Goal: Book appointment/travel/reservation

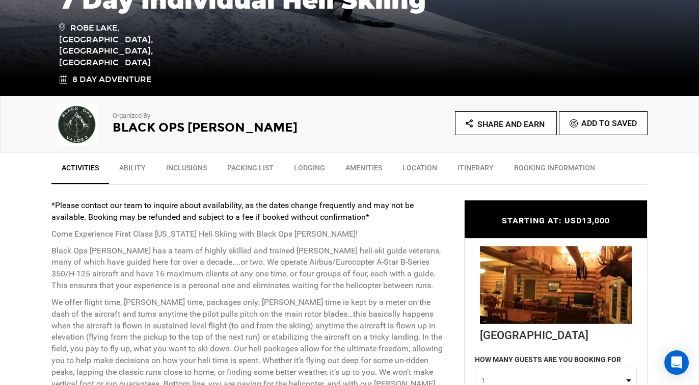
scroll to position [254, 0]
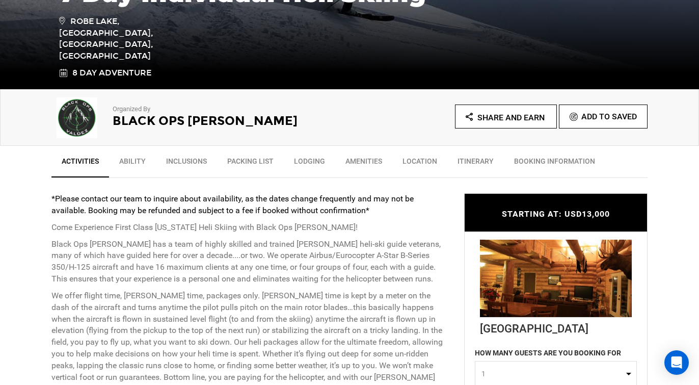
click at [130, 163] on link "Ability" at bounding box center [132, 163] width 47 height 25
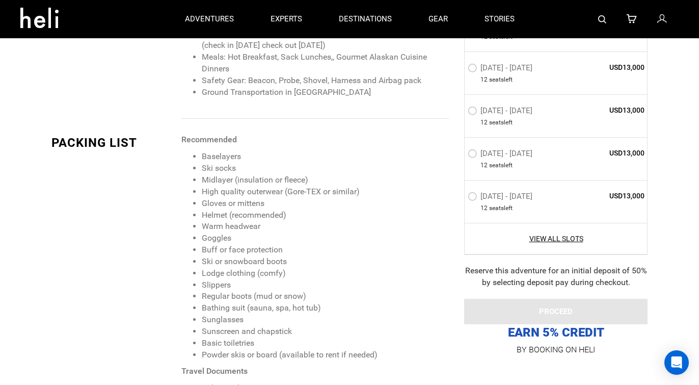
scroll to position [1184, 0]
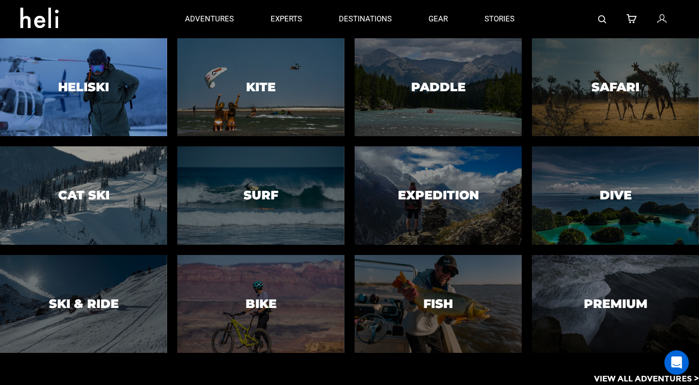
click at [90, 91] on h3 "Heliski" at bounding box center [83, 87] width 51 height 13
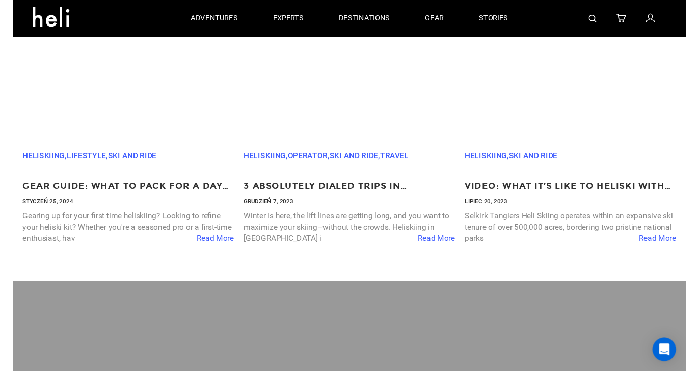
scroll to position [2881, 0]
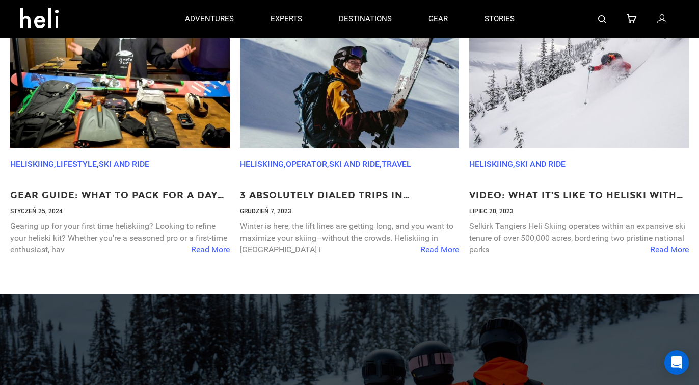
click at [445, 248] on span "Read More" at bounding box center [439, 250] width 39 height 12
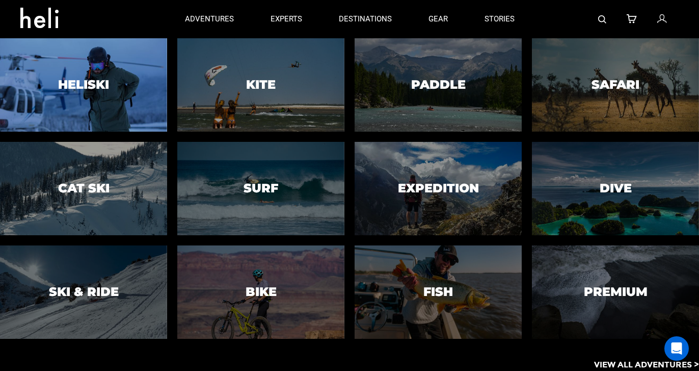
click at [106, 91] on h3 "Heliski" at bounding box center [83, 84] width 51 height 13
click at [104, 80] on h3 "Heliski" at bounding box center [83, 84] width 51 height 13
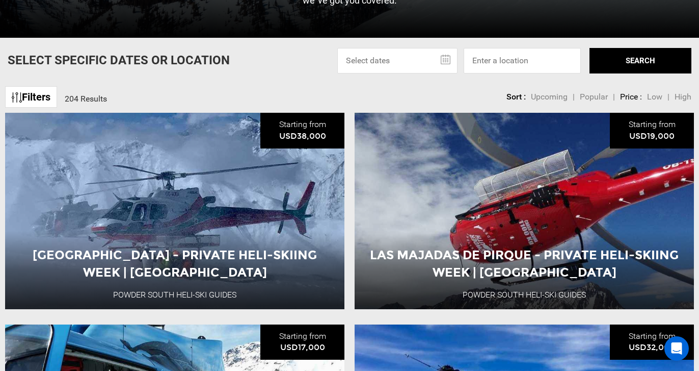
scroll to position [298, 0]
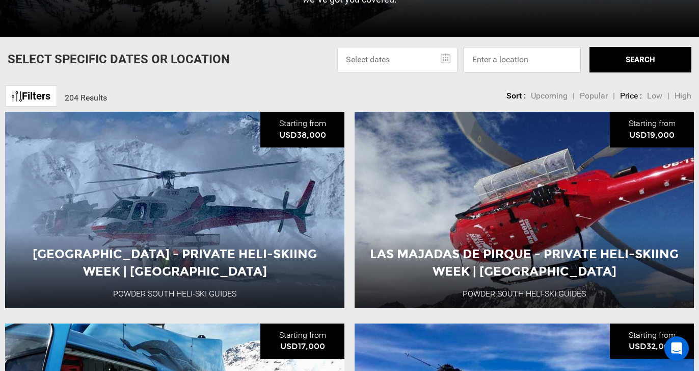
click at [518, 58] on input at bounding box center [522, 59] width 117 height 25
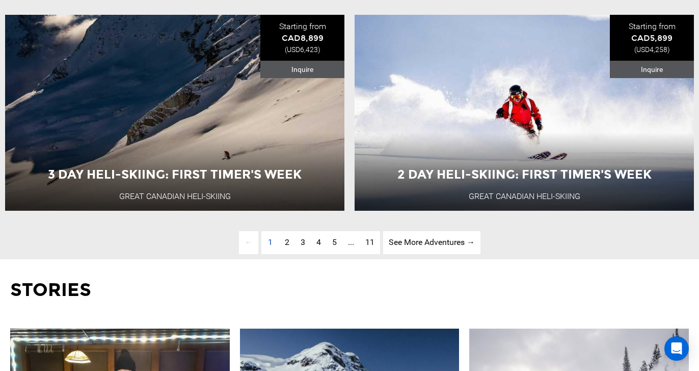
scroll to position [2507, 0]
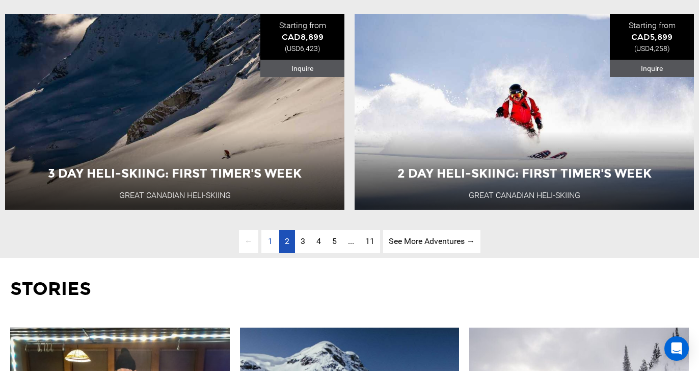
click at [291, 244] on link "page 2" at bounding box center [287, 241] width 16 height 23
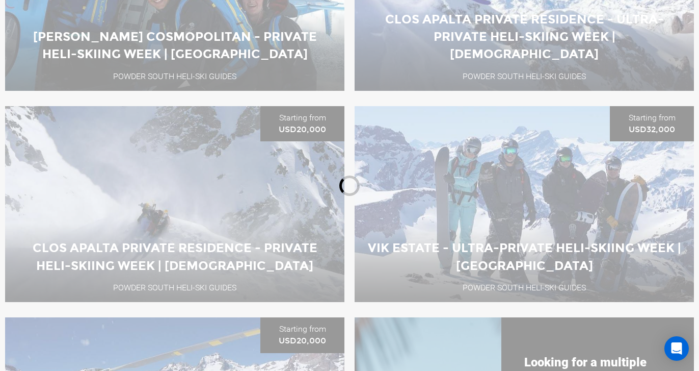
scroll to position [361, 0]
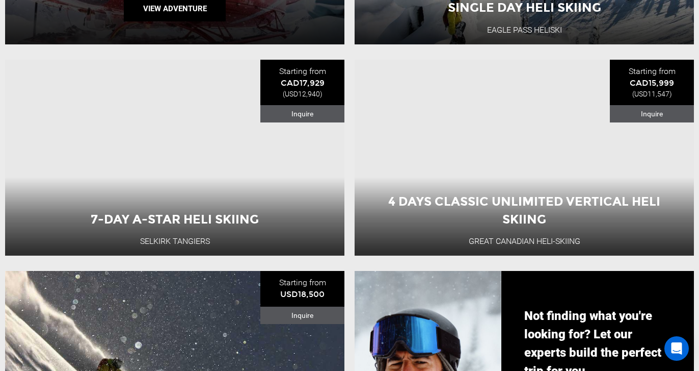
scroll to position [773, 0]
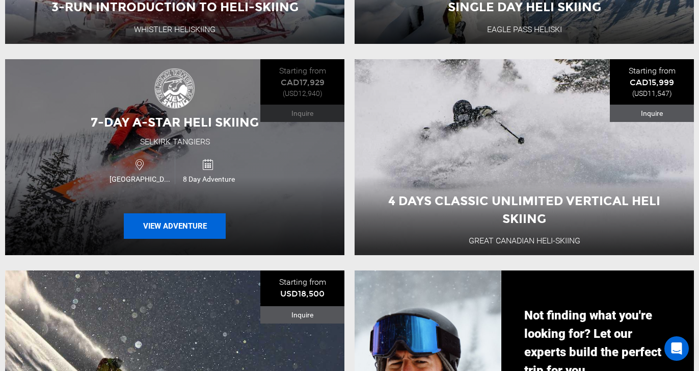
click at [167, 230] on button "View Adventure" at bounding box center [175, 225] width 102 height 25
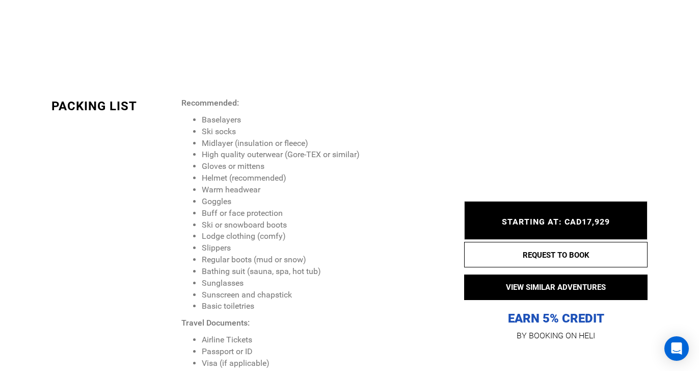
scroll to position [1441, 0]
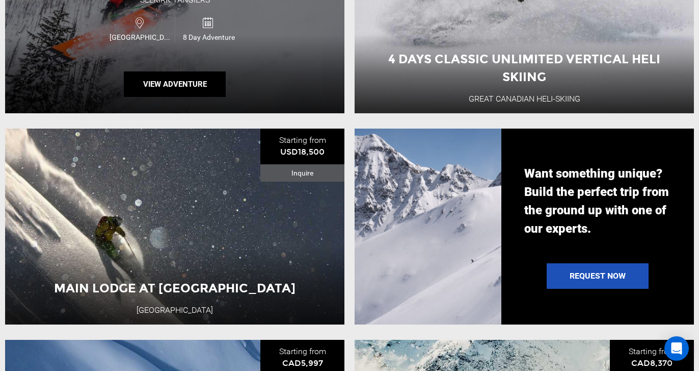
scroll to position [915, 0]
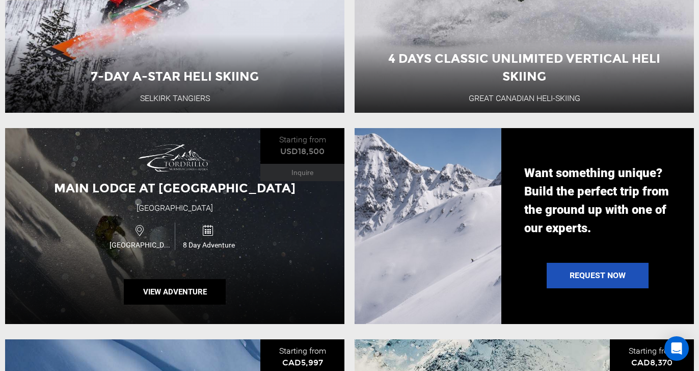
click at [169, 201] on div "Main Lodge at [GEOGRAPHIC_DATA] [GEOGRAPHIC_DATA] 8 Day Adventure View Adventure" at bounding box center [174, 226] width 339 height 196
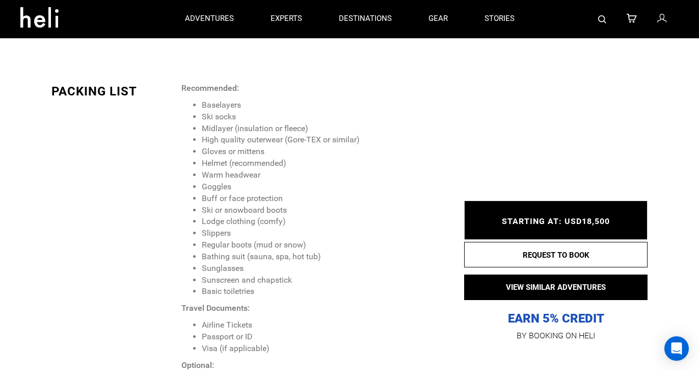
scroll to position [1612, 0]
click at [556, 212] on div "STARTING AT: USD18,500 STARTING AT: USD18,500" at bounding box center [555, 220] width 183 height 39
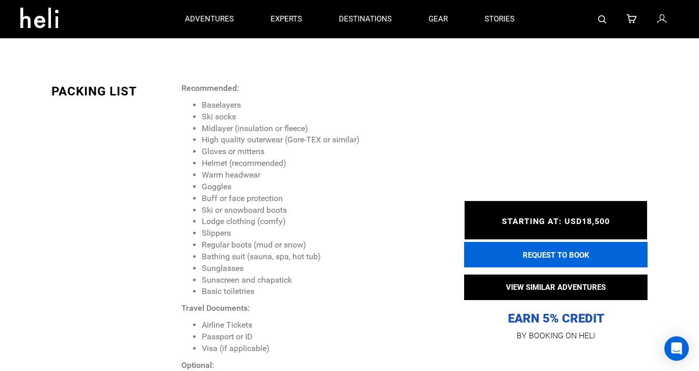
click at [558, 251] on button "REQUEST TO BOOK" at bounding box center [555, 254] width 183 height 25
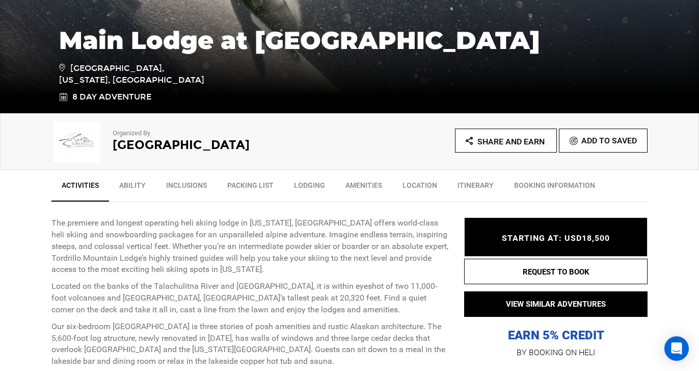
scroll to position [239, 0]
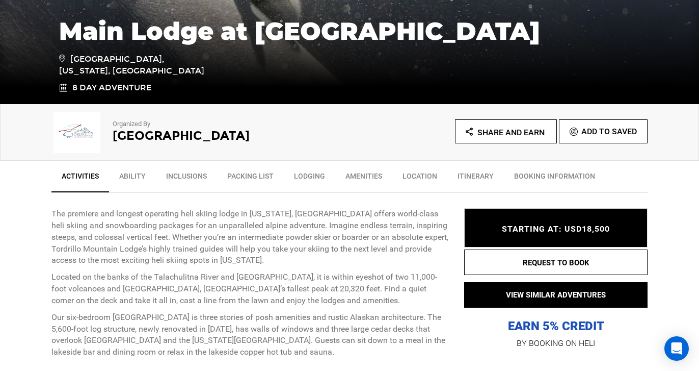
click at [131, 179] on link "Ability" at bounding box center [132, 178] width 47 height 25
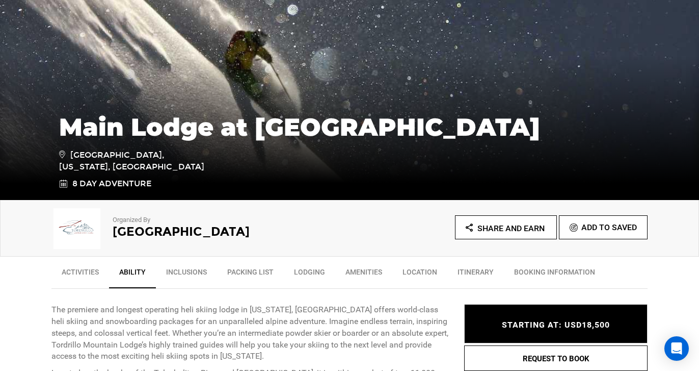
scroll to position [144, 0]
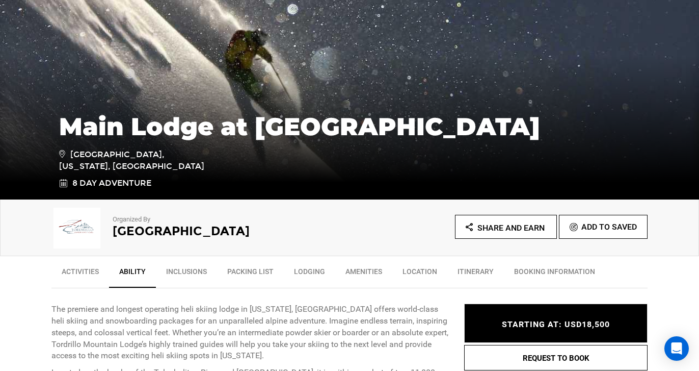
click at [420, 275] on link "Location" at bounding box center [419, 273] width 55 height 25
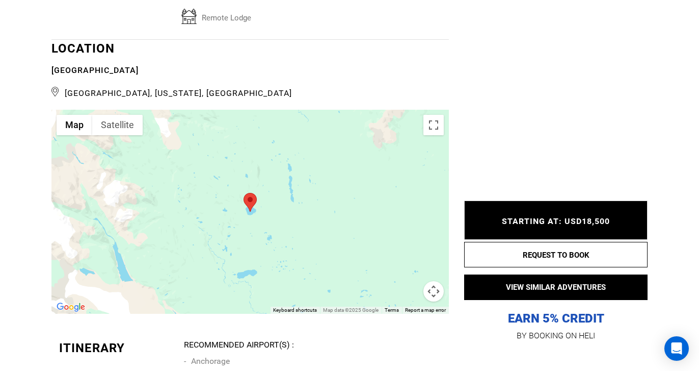
scroll to position [2289, 0]
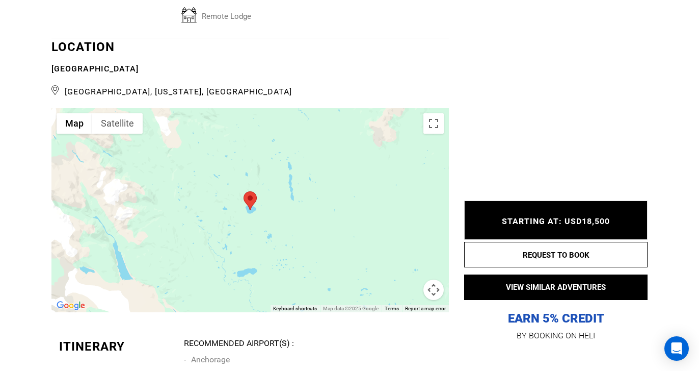
click at [282, 189] on div at bounding box center [250, 210] width 398 height 204
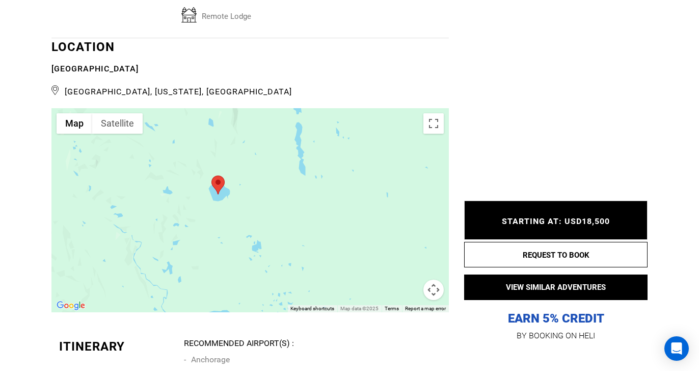
click at [437, 279] on button "Map camera controls" at bounding box center [434, 289] width 20 height 20
click at [414, 279] on button "Zoom out" at bounding box center [408, 289] width 20 height 20
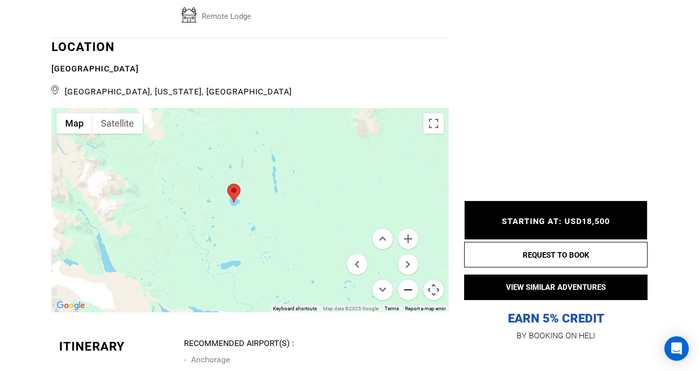
click at [414, 279] on button "Zoom out" at bounding box center [408, 289] width 20 height 20
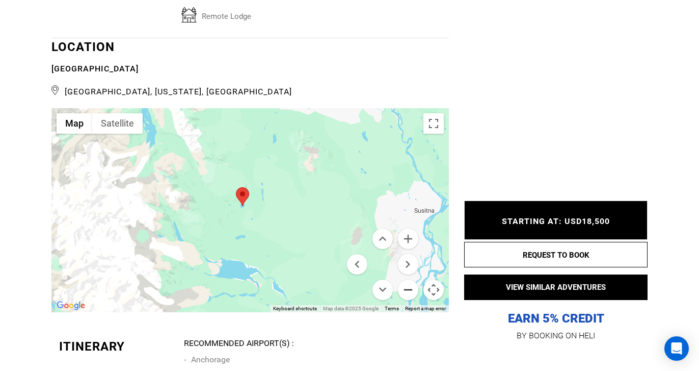
click at [414, 279] on button "Zoom out" at bounding box center [408, 289] width 20 height 20
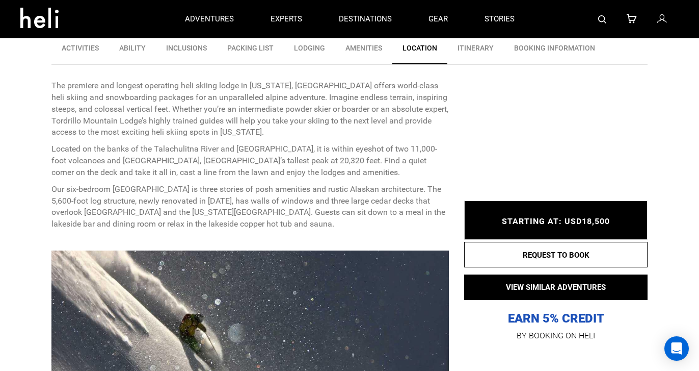
scroll to position [353, 0]
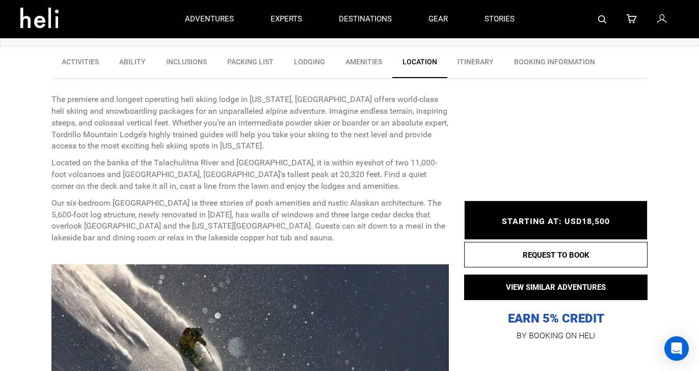
click at [566, 219] on span "STARTING AT: USD18,500" at bounding box center [556, 222] width 108 height 10
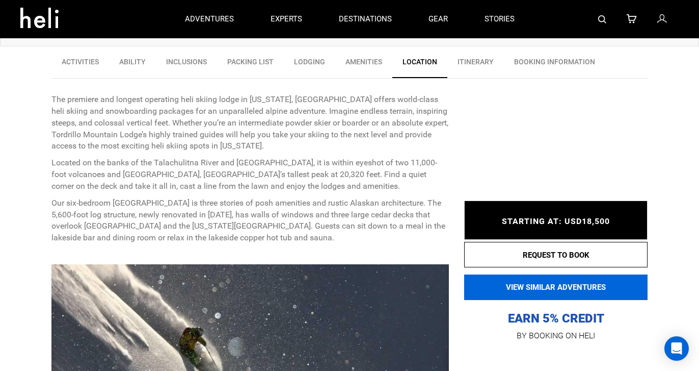
click at [575, 289] on button "VIEW SIMILAR ADVENTURES" at bounding box center [555, 286] width 183 height 25
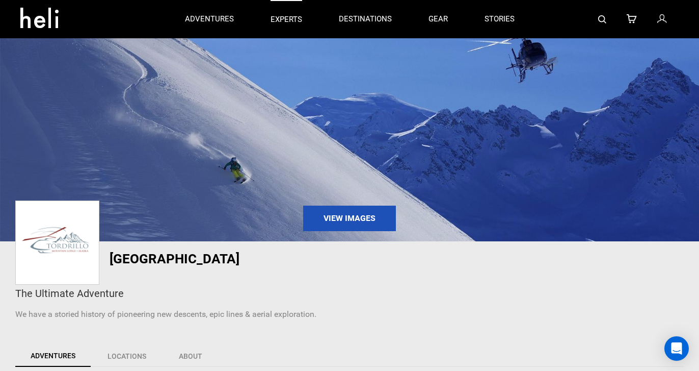
click at [291, 23] on p "experts" at bounding box center [287, 19] width 32 height 11
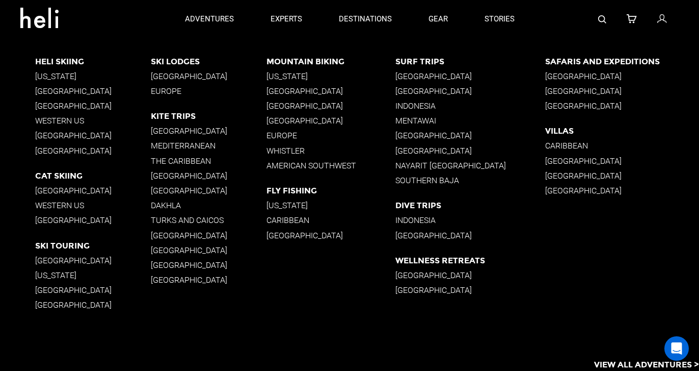
click at [53, 73] on p "[US_STATE]" at bounding box center [93, 76] width 116 height 10
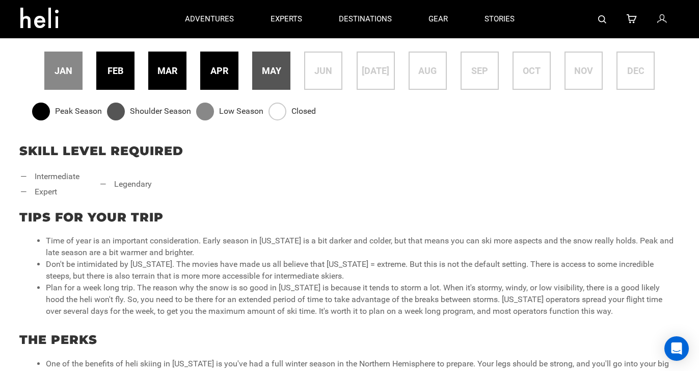
scroll to position [322, 0]
click at [174, 78] on div "mar" at bounding box center [167, 71] width 38 height 38
click at [224, 79] on div "apr" at bounding box center [219, 71] width 38 height 38
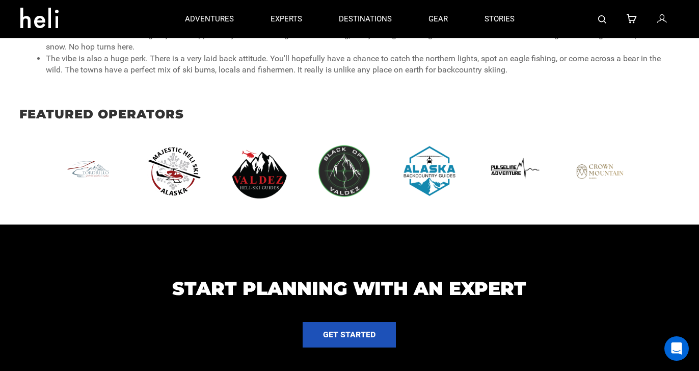
scroll to position [698, 0]
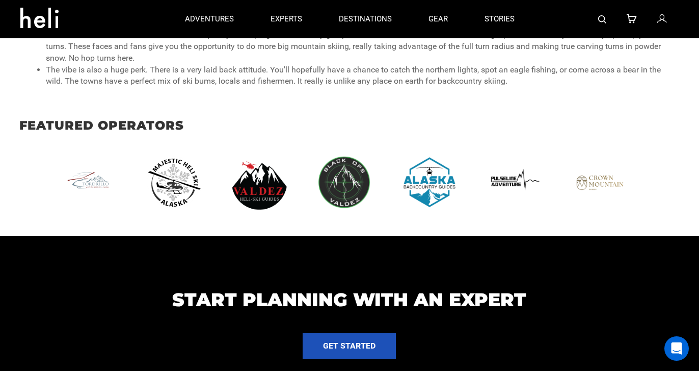
click at [180, 175] on img at bounding box center [179, 182] width 66 height 56
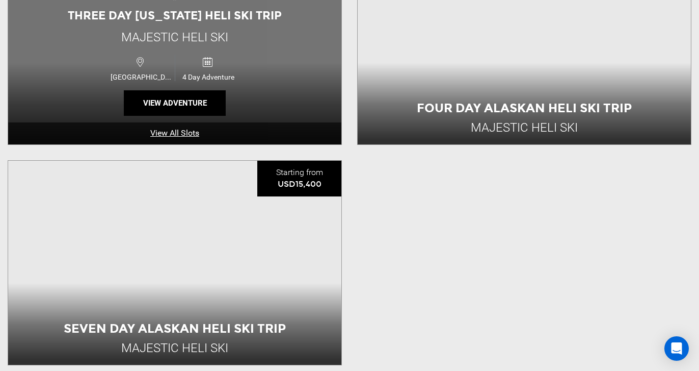
scroll to position [435, 0]
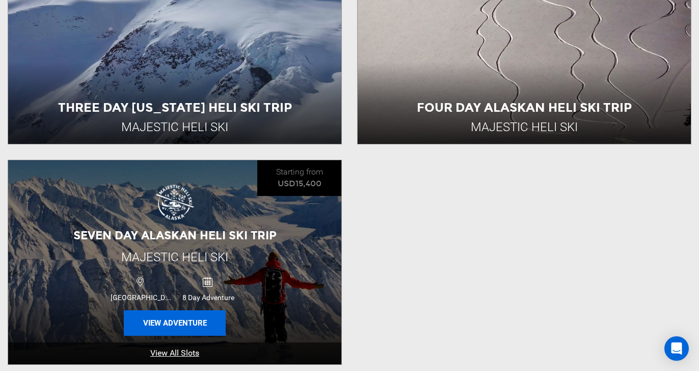
click at [180, 321] on button "View Adventure" at bounding box center [175, 322] width 102 height 25
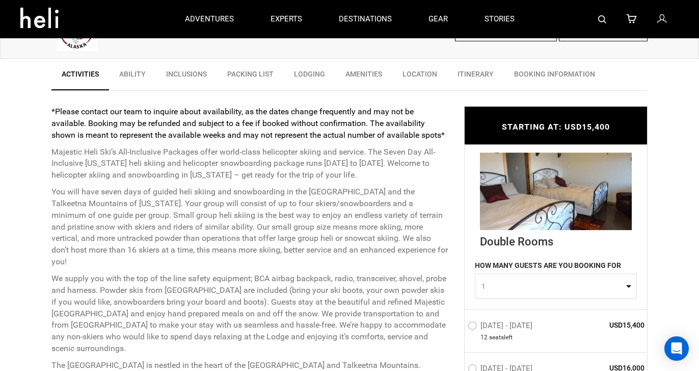
scroll to position [340, 0]
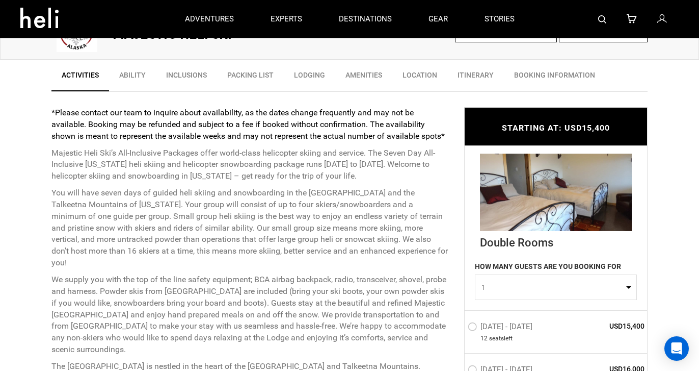
click at [544, 202] on img at bounding box center [556, 191] width 152 height 77
click at [566, 203] on img at bounding box center [556, 191] width 152 height 77
click at [548, 228] on img at bounding box center [556, 191] width 152 height 77
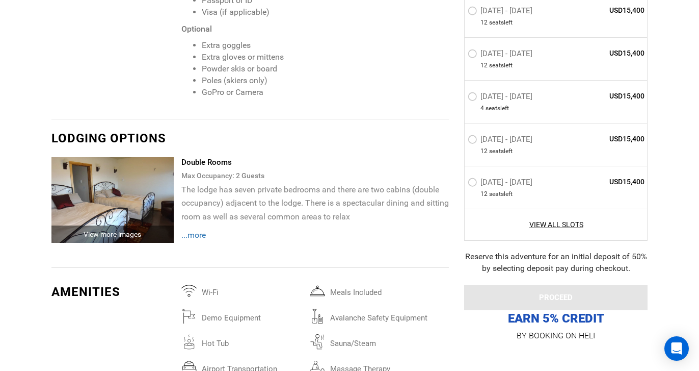
scroll to position [1873, 0]
click at [118, 225] on div "View more images" at bounding box center [112, 233] width 122 height 17
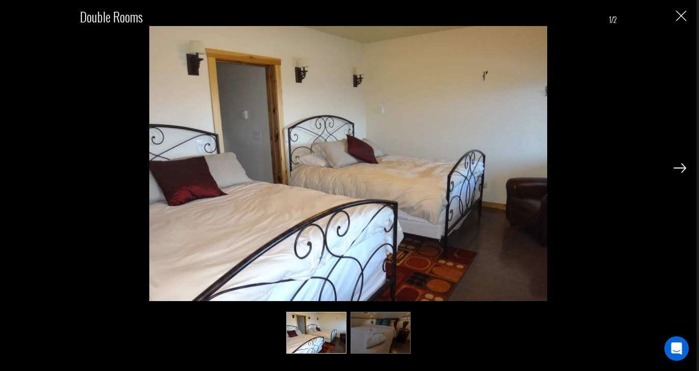
click at [679, 171] on img at bounding box center [680, 167] width 13 height 9
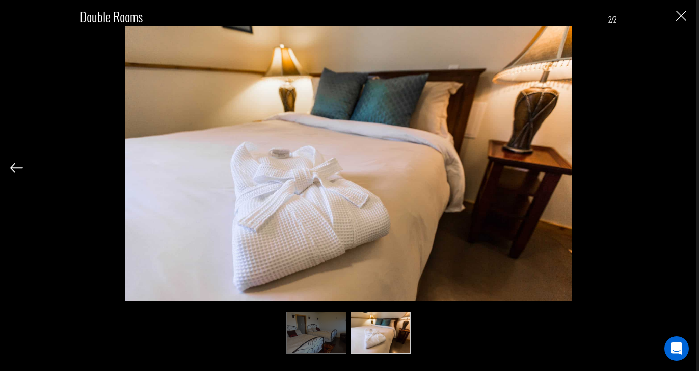
click at [679, 171] on div "Double Rooms 2/2" at bounding box center [348, 176] width 676 height 352
click at [18, 170] on img at bounding box center [16, 167] width 13 height 9
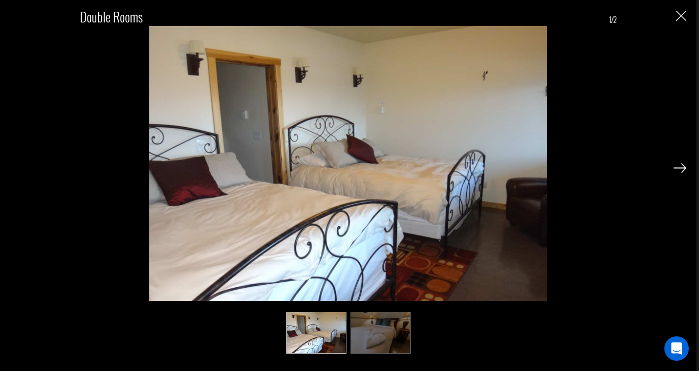
click at [684, 15] on img "Close" at bounding box center [681, 16] width 10 height 10
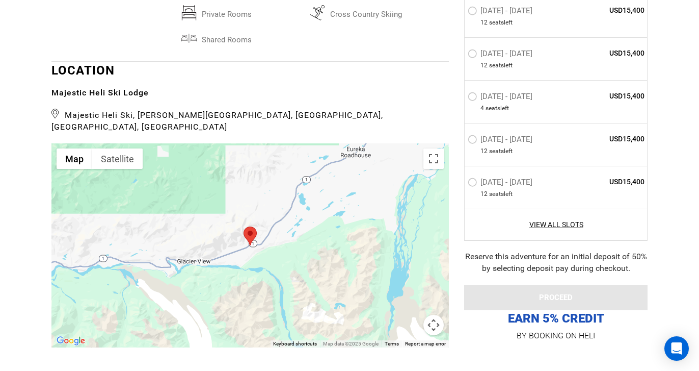
scroll to position [2330, 0]
click at [435, 313] on button "Map camera controls" at bounding box center [434, 323] width 20 height 20
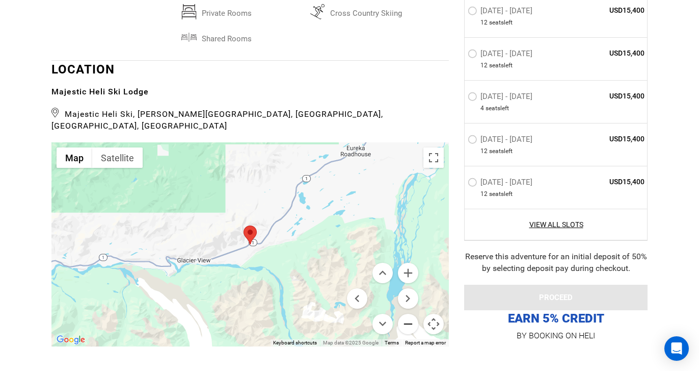
click at [407, 313] on button "Zoom out" at bounding box center [408, 323] width 20 height 20
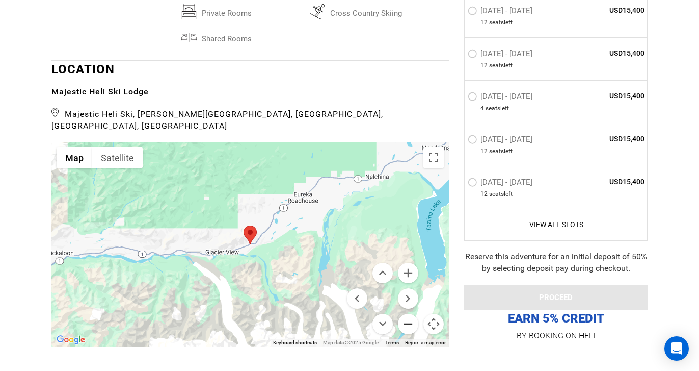
click at [407, 313] on button "Zoom out" at bounding box center [408, 323] width 20 height 20
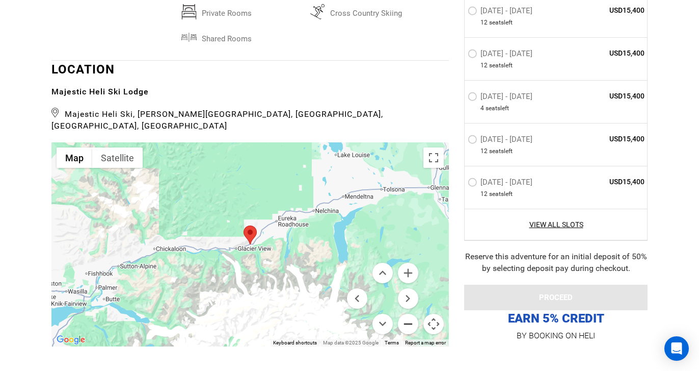
click at [407, 313] on button "Zoom out" at bounding box center [408, 323] width 20 height 20
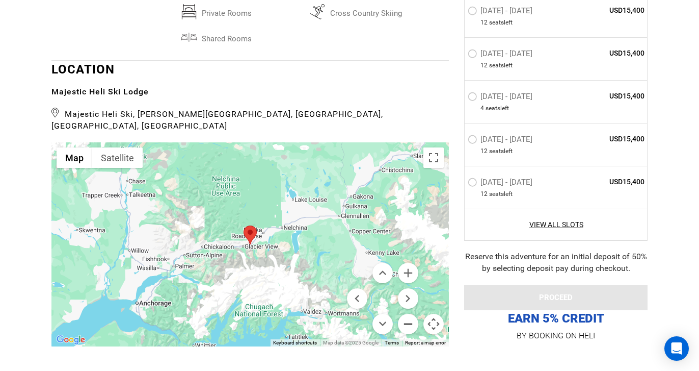
click at [407, 313] on button "Zoom out" at bounding box center [408, 323] width 20 height 20
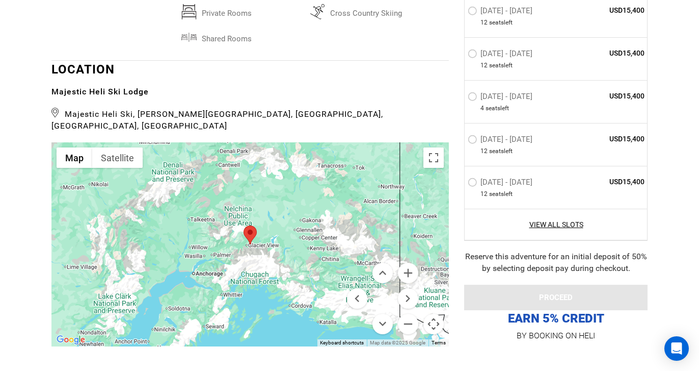
click at [212, 209] on div at bounding box center [250, 244] width 398 height 204
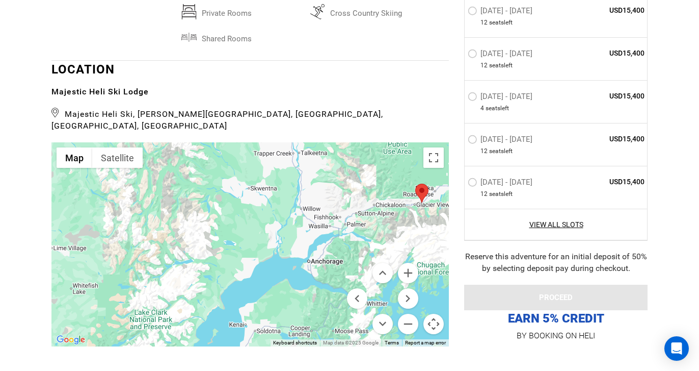
drag, startPoint x: 212, startPoint y: 209, endPoint x: 346, endPoint y: 197, distance: 134.6
click at [347, 198] on div at bounding box center [250, 244] width 398 height 204
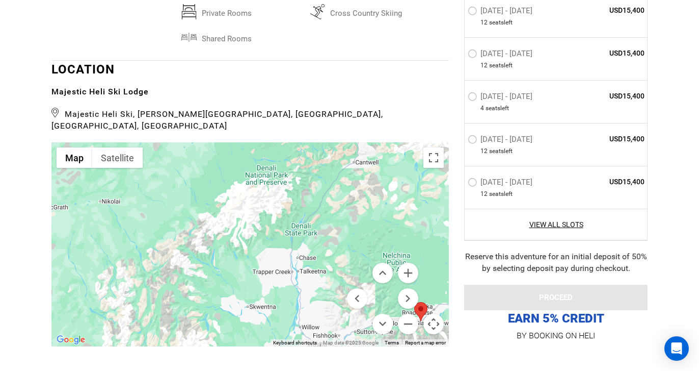
drag, startPoint x: 157, startPoint y: 160, endPoint x: 156, endPoint y: 279, distance: 118.8
click at [156, 279] on div at bounding box center [250, 244] width 398 height 204
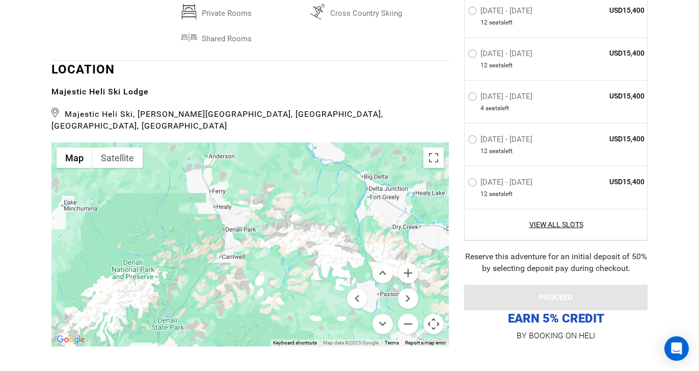
drag, startPoint x: 204, startPoint y: 142, endPoint x: 71, endPoint y: 236, distance: 163.3
click at [71, 236] on div at bounding box center [250, 244] width 398 height 204
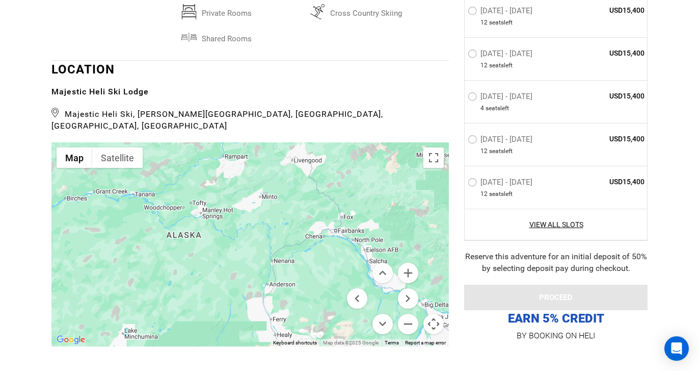
drag, startPoint x: 203, startPoint y: 152, endPoint x: 263, endPoint y: 282, distance: 143.0
click at [263, 282] on div "See All Photos → ACTIVITES Heli Skiing ABILITY Intermediate Expert Legendary" at bounding box center [250, 207] width 398 height 3571
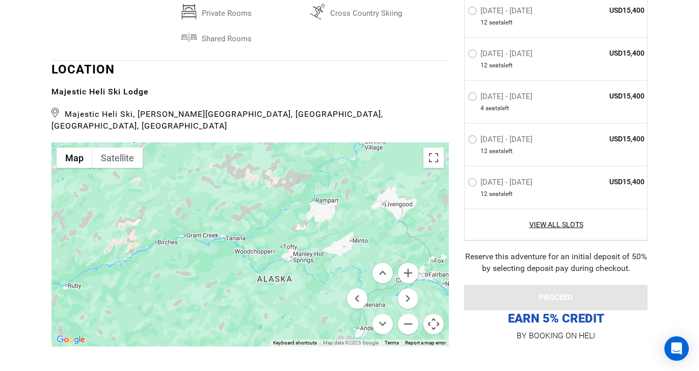
drag, startPoint x: 273, startPoint y: 172, endPoint x: 370, endPoint y: 213, distance: 105.5
click at [370, 213] on div "Map Terrain Satellite Labels Keyboard shortcuts Map Data Map data ©2025 Google …" at bounding box center [250, 244] width 398 height 204
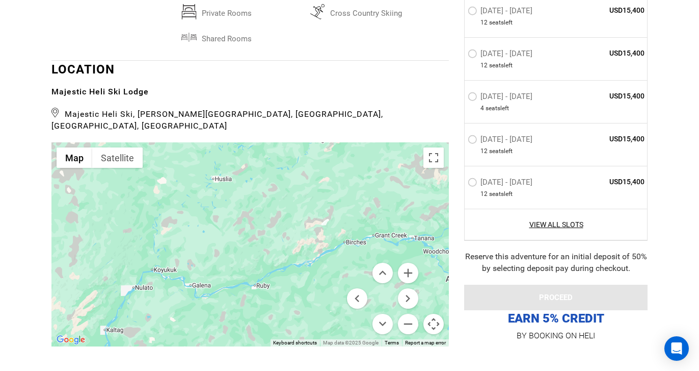
drag, startPoint x: 85, startPoint y: 205, endPoint x: 266, endPoint y: 209, distance: 181.5
click at [266, 210] on div at bounding box center [250, 244] width 398 height 204
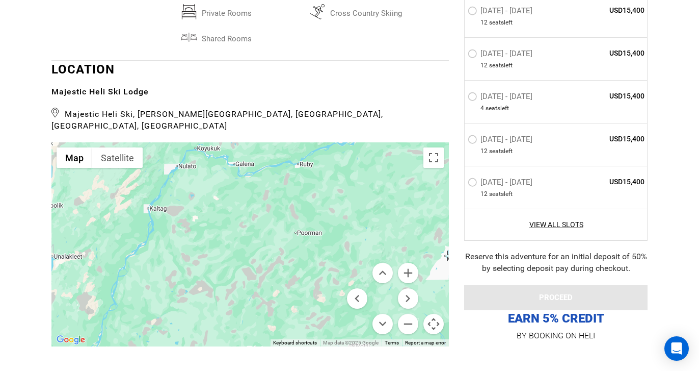
drag, startPoint x: 180, startPoint y: 203, endPoint x: 225, endPoint y: 81, distance: 130.3
click at [224, 142] on div at bounding box center [250, 244] width 398 height 204
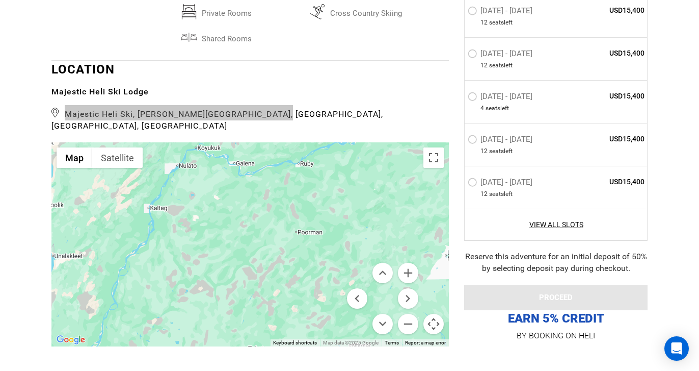
drag, startPoint x: 227, startPoint y: 74, endPoint x: 244, endPoint y: 39, distance: 38.7
